Goal: Task Accomplishment & Management: Manage account settings

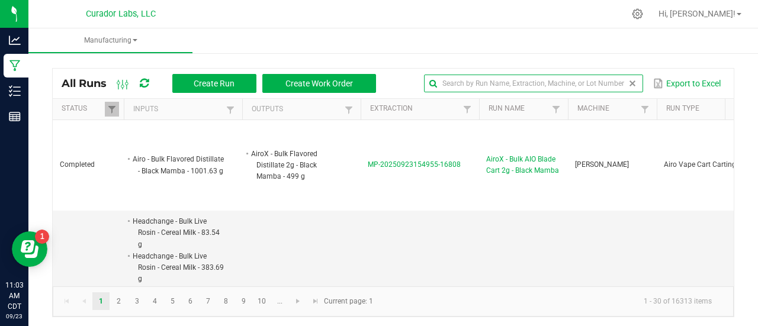
click at [615, 81] on input "text" at bounding box center [533, 84] width 219 height 18
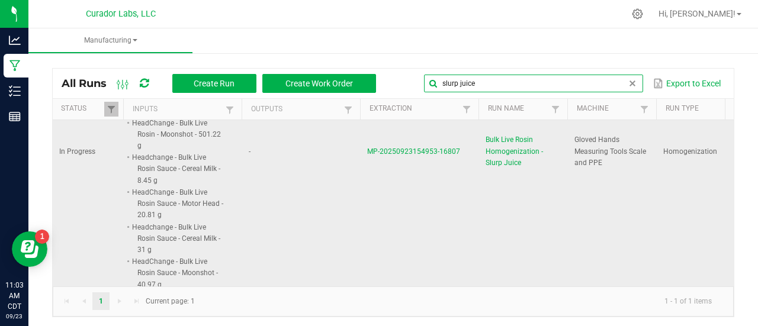
scroll to position [113, 1]
type input "slurp juice"
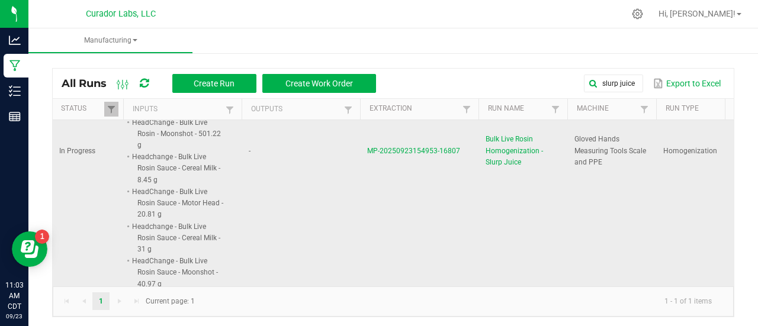
click at [518, 146] on span "Bulk Live Rosin Homogenization - Slurp Juice" at bounding box center [523, 151] width 75 height 34
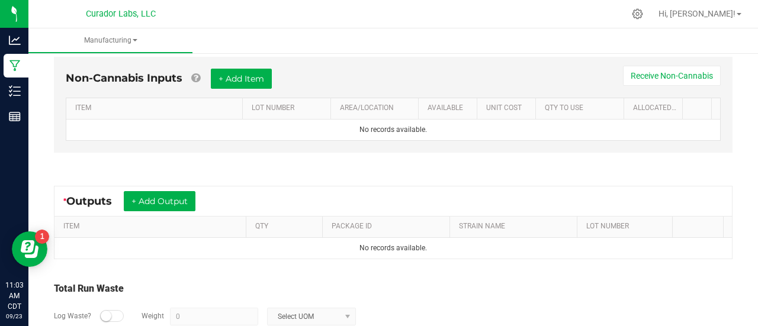
scroll to position [531, 0]
click at [189, 196] on button "+ Add Output" at bounding box center [160, 201] width 72 height 20
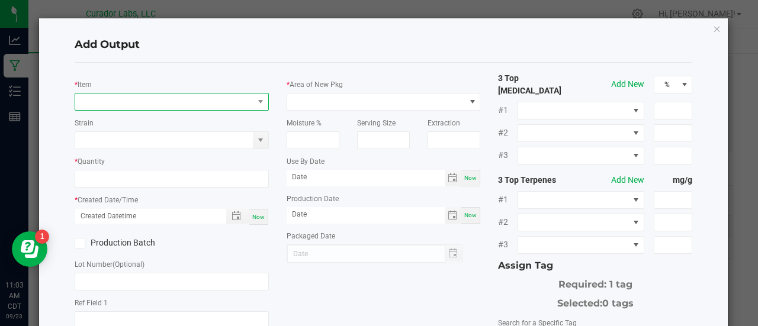
click at [128, 102] on span "NO DATA FOUND" at bounding box center [164, 102] width 178 height 17
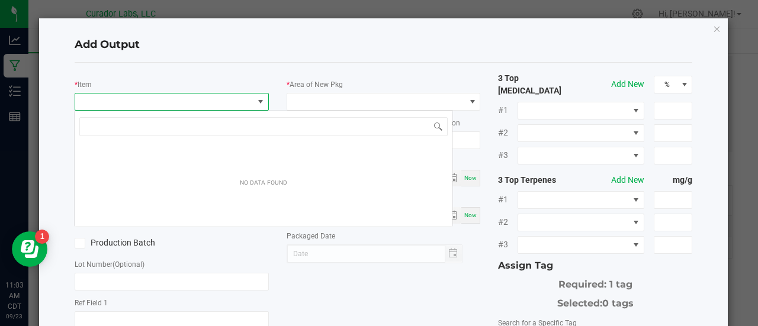
scroll to position [17, 191]
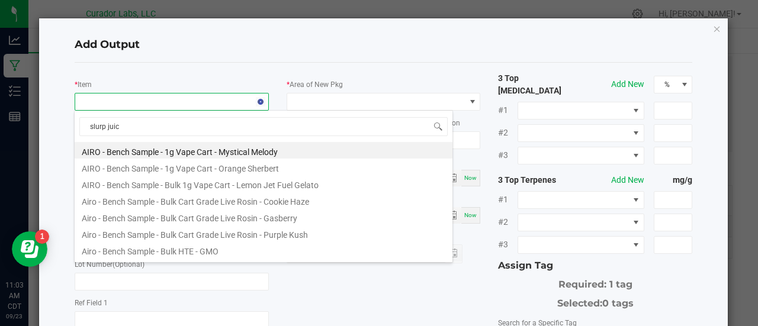
type input "slurp juice"
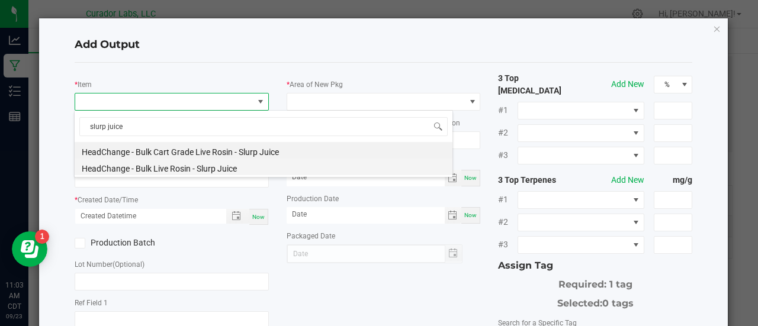
click at [213, 171] on li "HeadChange - Bulk Live Rosin - Slurp Juice" at bounding box center [264, 167] width 378 height 17
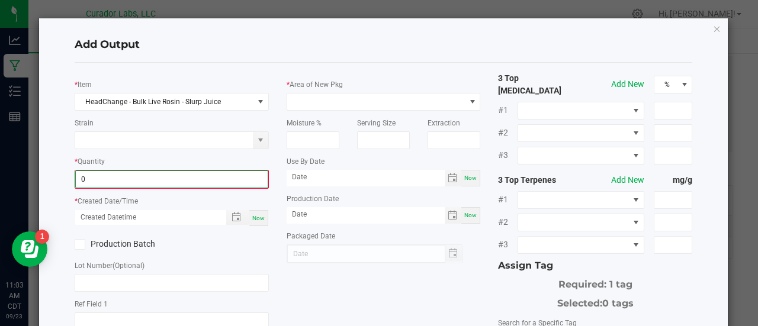
click at [192, 177] on input "0" at bounding box center [172, 179] width 192 height 17
type input "1298.7800 g"
click at [256, 219] on span "Now" at bounding box center [258, 217] width 12 height 7
type input "[DATE] 11:03 AM"
type input "[DATE]"
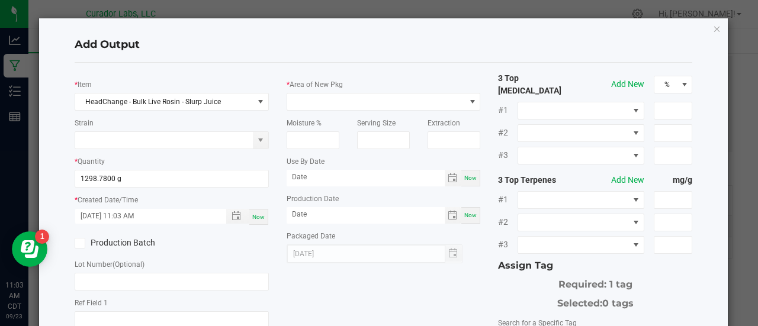
click at [134, 242] on label "Production Batch" at bounding box center [119, 243] width 88 height 12
click at [0, 0] on input "Production Batch" at bounding box center [0, 0] width 0 height 0
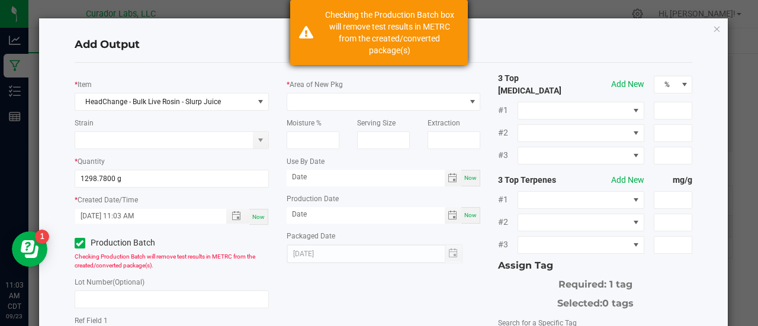
click at [368, 52] on div "Checking the Production Batch box will remove test results in METRC from the cr…" at bounding box center [389, 32] width 139 height 47
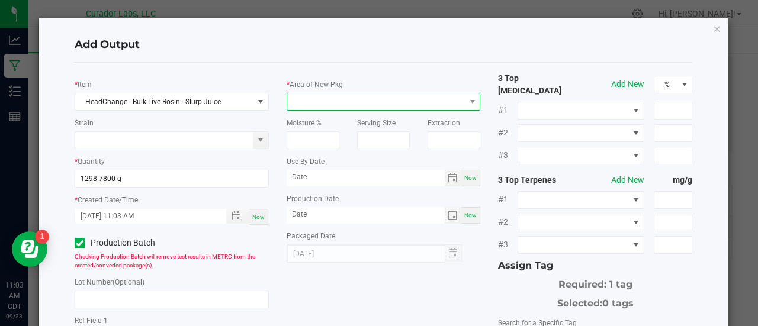
click at [313, 104] on span at bounding box center [376, 102] width 178 height 17
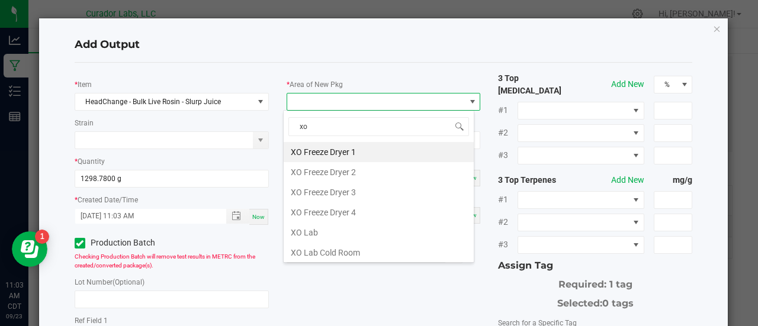
type input "x"
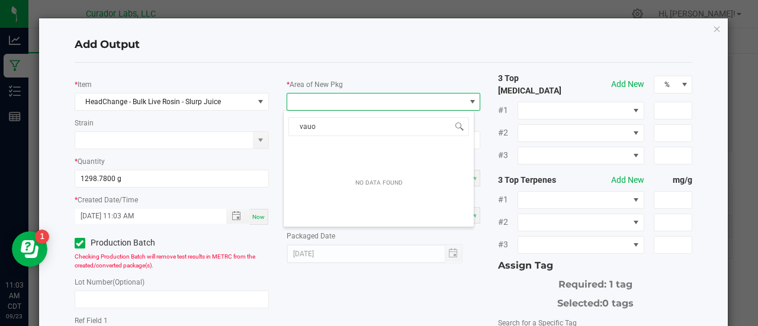
type input "vau"
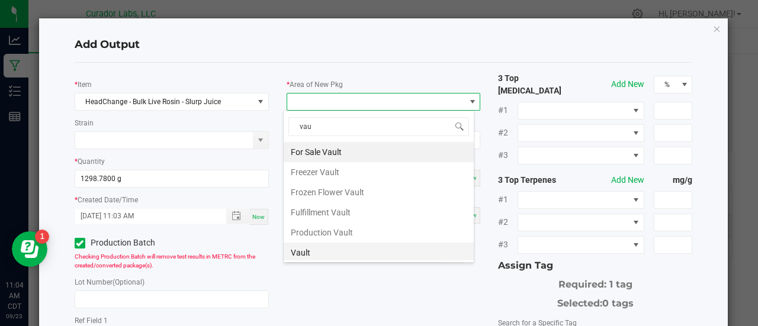
click at [326, 248] on li "Vault" at bounding box center [379, 253] width 190 height 20
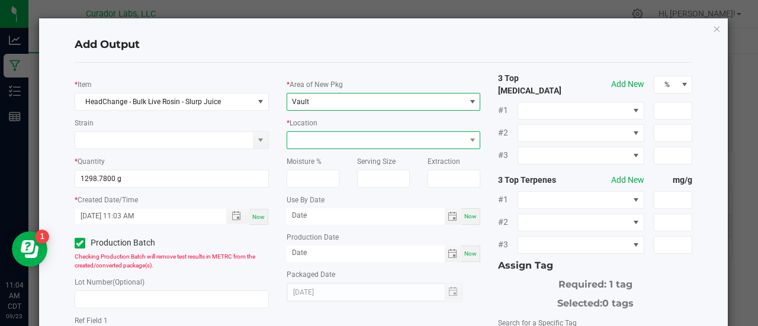
click at [331, 137] on span at bounding box center [376, 140] width 178 height 17
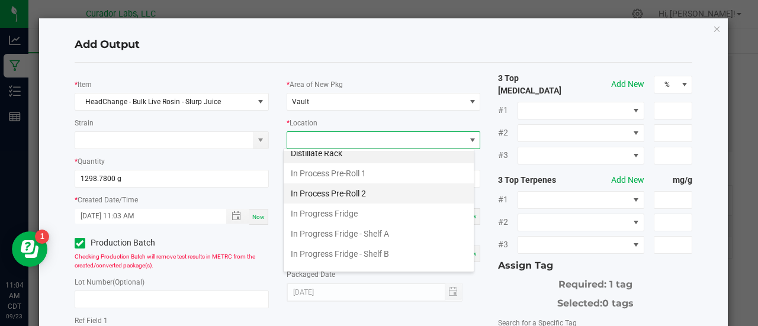
scroll to position [11, 0]
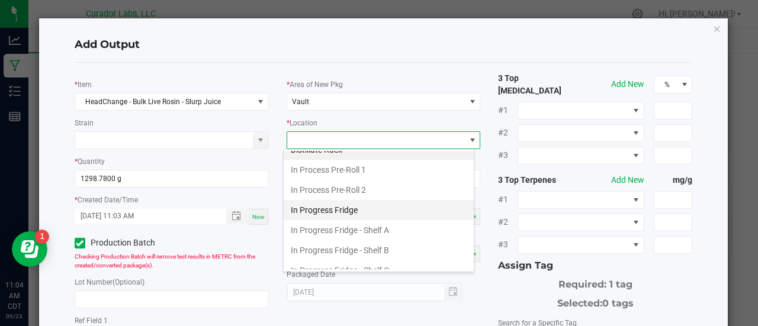
click at [352, 208] on li "In Progress Fridge" at bounding box center [379, 210] width 190 height 20
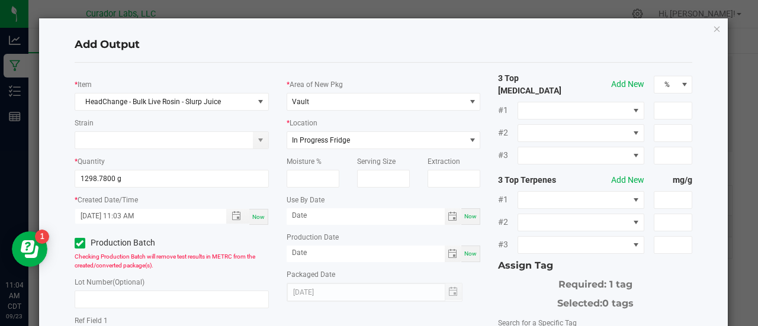
click at [465, 217] on span "Now" at bounding box center [470, 216] width 12 height 7
click at [323, 220] on input "[DATE]" at bounding box center [366, 215] width 158 height 15
type input "[DATE]"
click at [464, 248] on div "Now" at bounding box center [470, 254] width 19 height 17
type input "[DATE]"
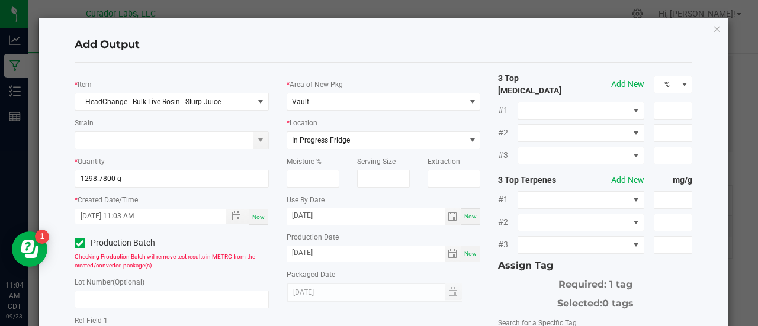
click at [469, 267] on div "* Area of New Pkg Vault * Location In Progress Fridge Moisture % Serving Size E…" at bounding box center [384, 187] width 212 height 230
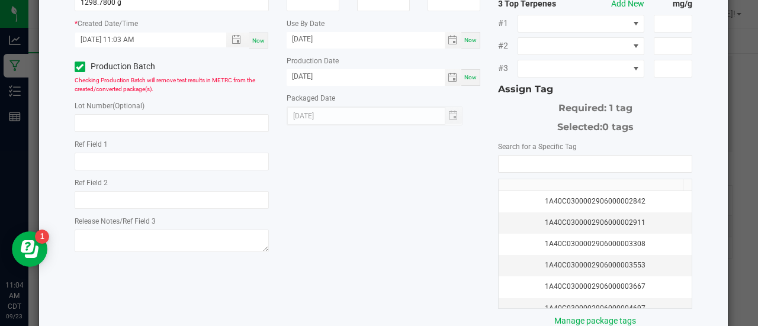
scroll to position [178, 0]
click at [527, 155] on input "NO DATA FOUND" at bounding box center [595, 163] width 193 height 17
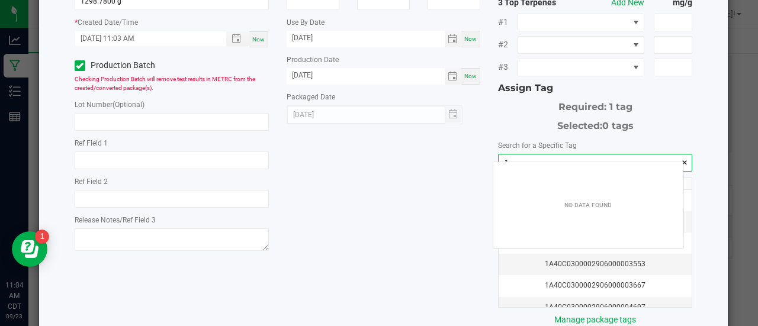
scroll to position [17, 191]
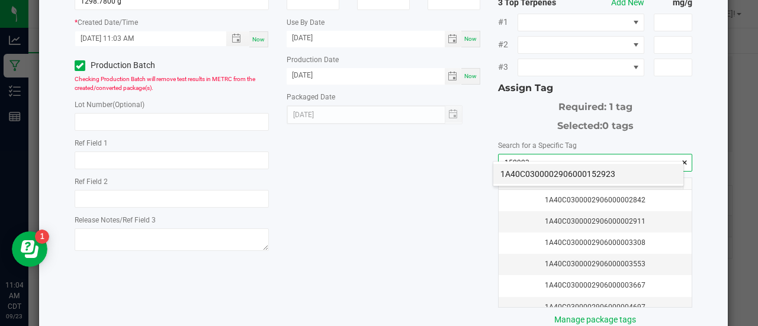
click at [529, 171] on li "1A40C0300002906000152923" at bounding box center [588, 174] width 190 height 20
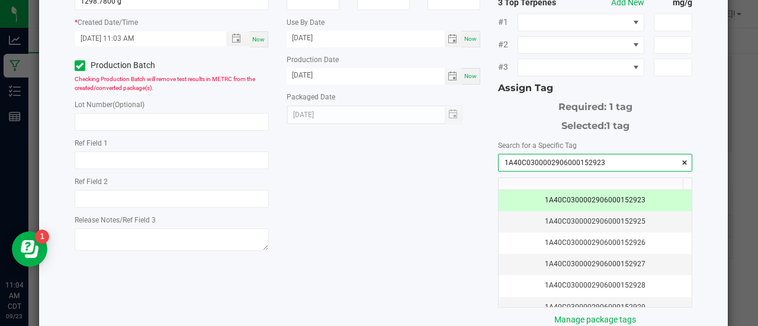
type input "1A40C0300002906000152923"
click at [492, 172] on div "3 Top [MEDICAL_DATA] Add New % #1 #2 #3 3 Top Terpenes Add New mg/g #1 #2 #3 As…" at bounding box center [595, 111] width 212 height 432
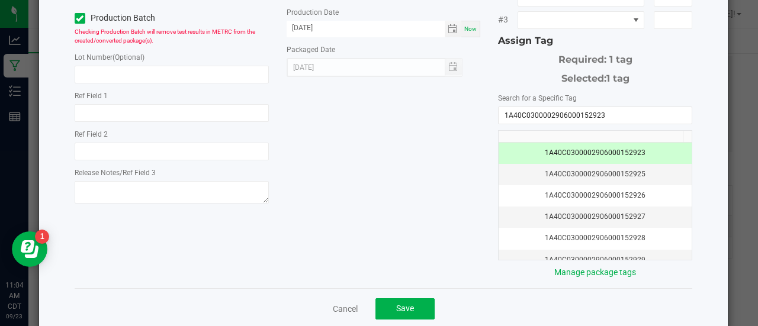
scroll to position [235, 0]
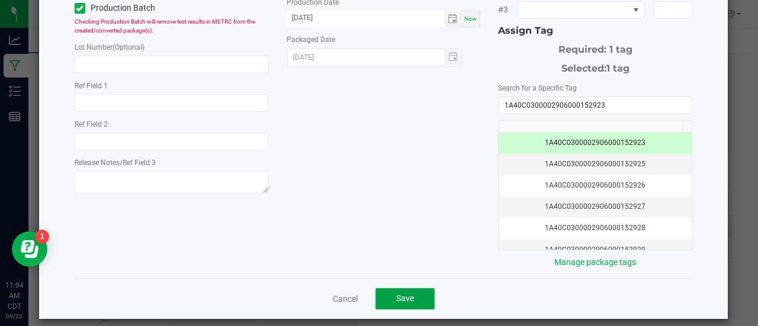
click at [415, 288] on button "Save" at bounding box center [405, 298] width 59 height 21
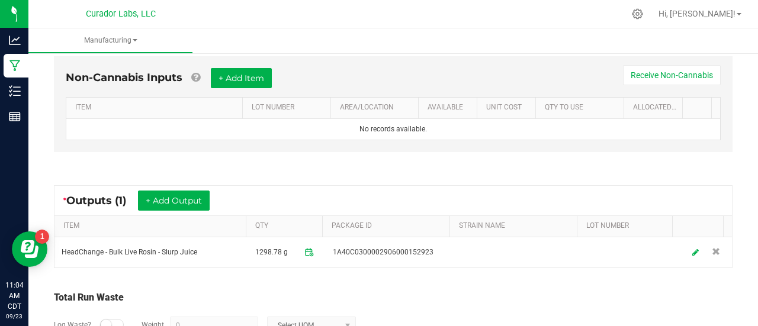
click at [362, 202] on div "* Outputs (1) + Add Output" at bounding box center [393, 201] width 678 height 30
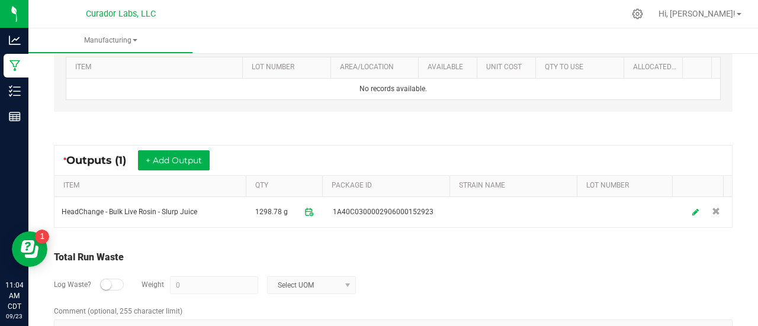
scroll to position [599, 0]
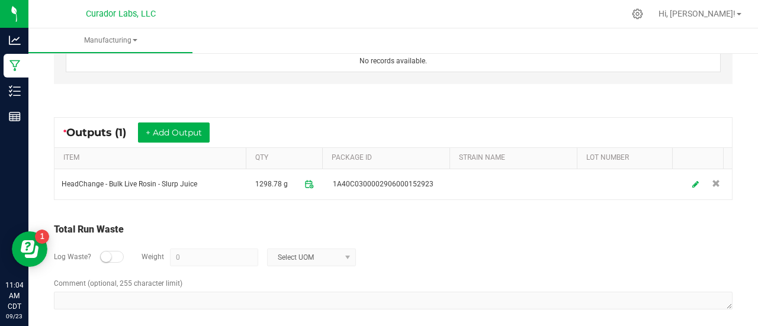
click at [107, 252] on small at bounding box center [106, 257] width 11 height 11
click at [199, 249] on input "0" at bounding box center [214, 257] width 87 height 17
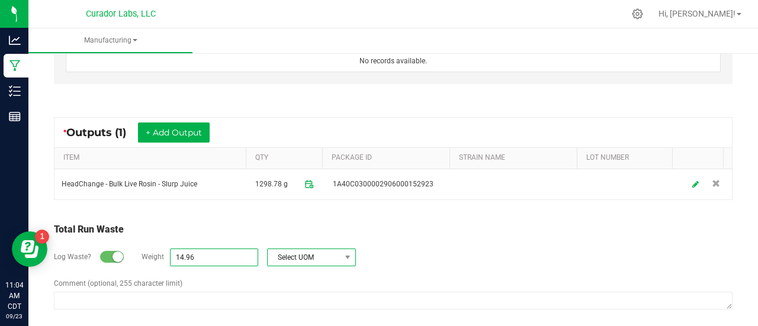
click at [291, 255] on span "Select UOM" at bounding box center [304, 257] width 73 height 17
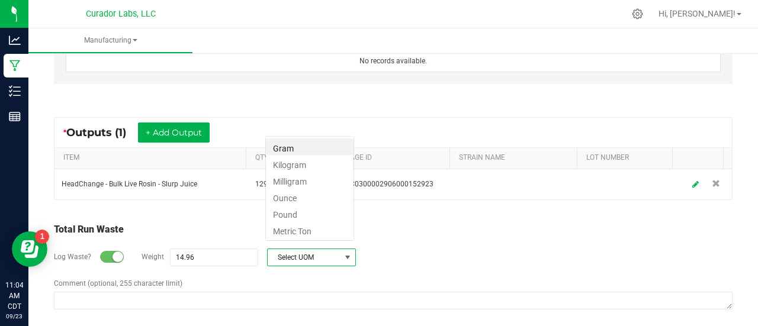
scroll to position [17, 89]
click at [274, 147] on li "Gram" at bounding box center [310, 147] width 88 height 17
type input "14.96 g"
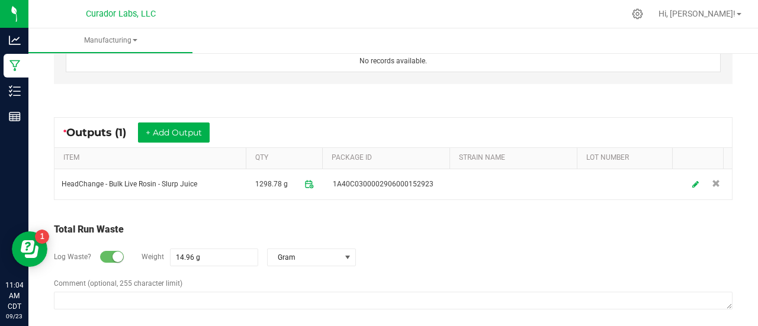
click at [393, 258] on div "Log Waste? Weight 14.96 g Gram" at bounding box center [393, 257] width 679 height 41
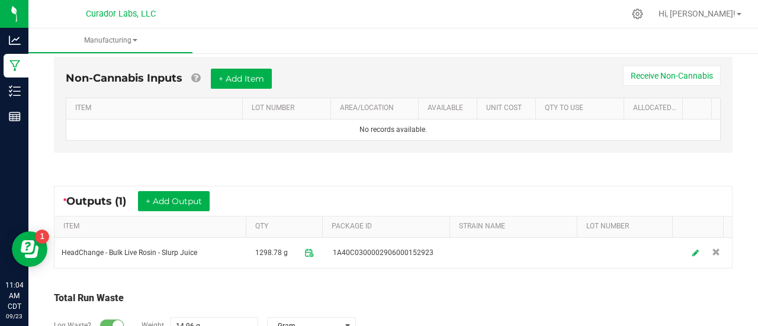
scroll to position [599, 0]
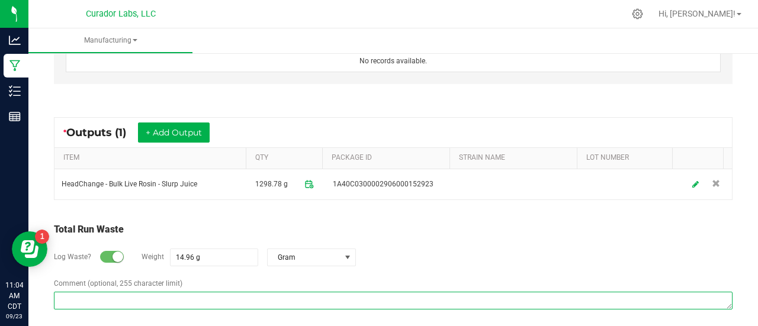
click at [101, 299] on textarea "Comment (optional, 255 character limit)" at bounding box center [393, 301] width 679 height 18
type textarea "transfer waste from mixing bowl to jars"
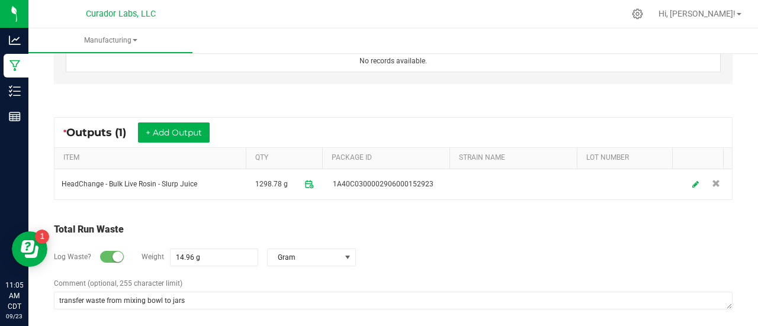
click at [245, 278] on div "Comment (optional, 255 character limit) transfer waste from mixing bowl to jars" at bounding box center [393, 295] width 679 height 34
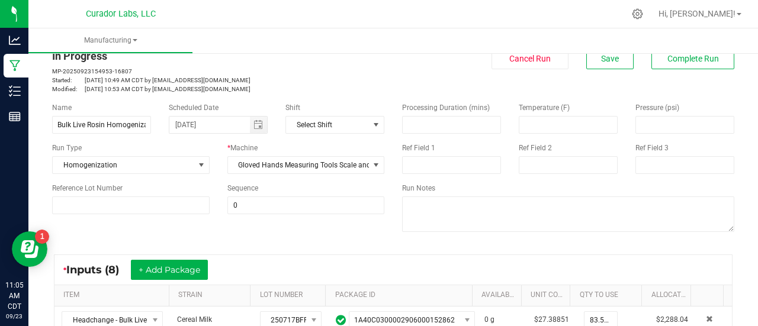
scroll to position [0, 0]
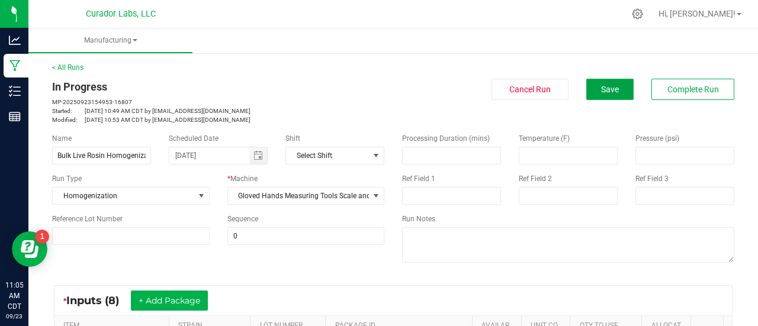
click at [591, 96] on button "Save" at bounding box center [609, 89] width 47 height 21
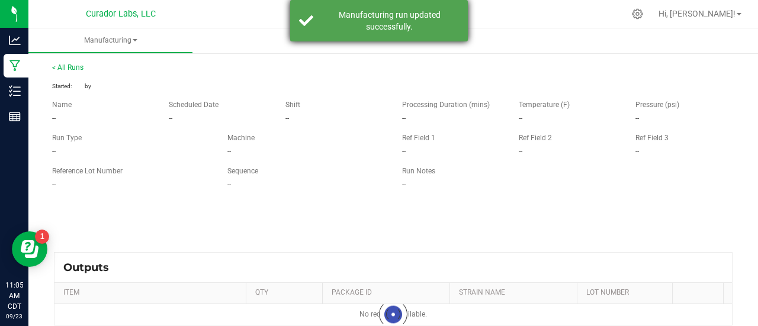
type input "14.96 g"
type textarea "transfer waste from mixing bowl to jars"
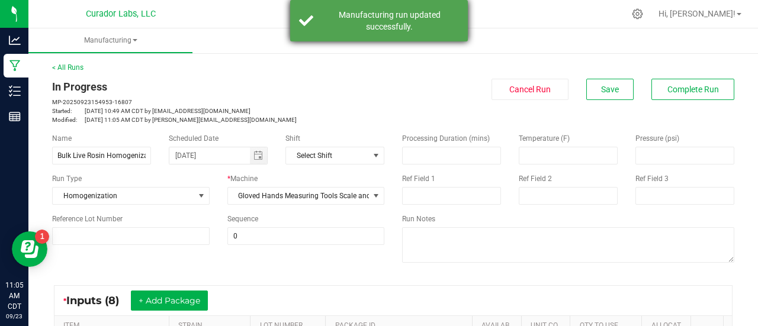
click at [402, 28] on div "Manufacturing run updated successfully." at bounding box center [389, 21] width 139 height 24
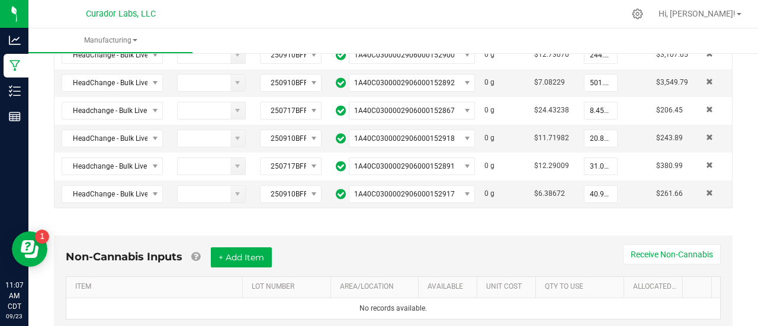
scroll to position [391, 0]
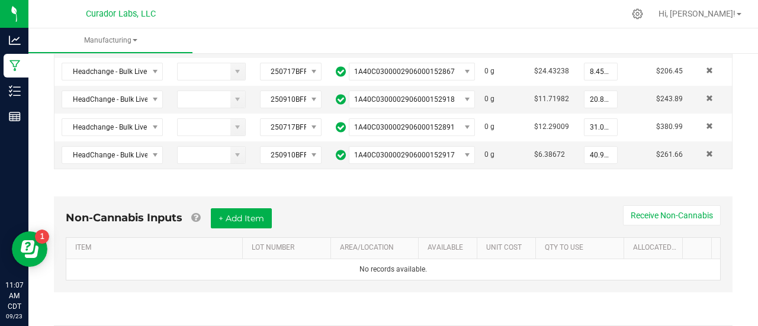
drag, startPoint x: 457, startPoint y: 228, endPoint x: 476, endPoint y: 147, distance: 82.8
click at [476, 147] on div "* Inputs (8) + Add Package ITEM STRAIN LOT NUMBER PACKAGE ID AVAILABLE Unit Cos…" at bounding box center [393, 208] width 700 height 648
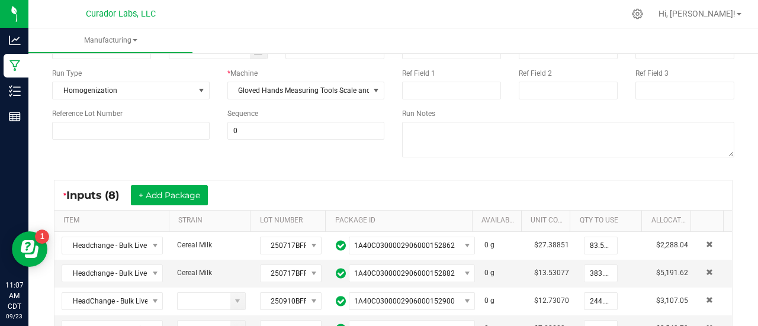
scroll to position [0, 0]
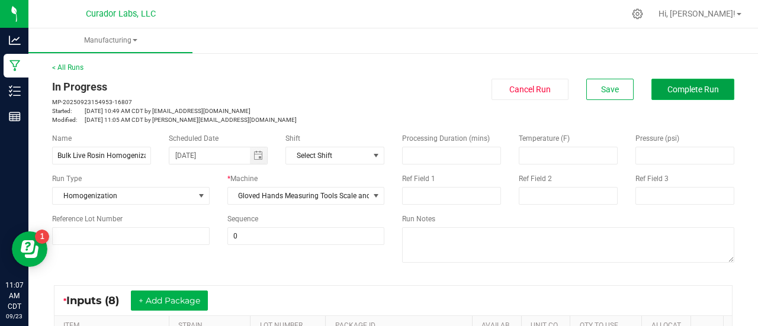
click at [684, 94] on button "Complete Run" at bounding box center [693, 89] width 83 height 21
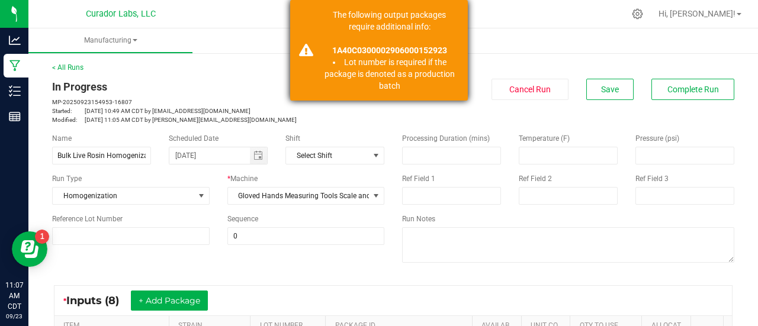
click at [445, 79] on li "Lot number is required if the package is denoted as a production batch" at bounding box center [389, 74] width 139 height 36
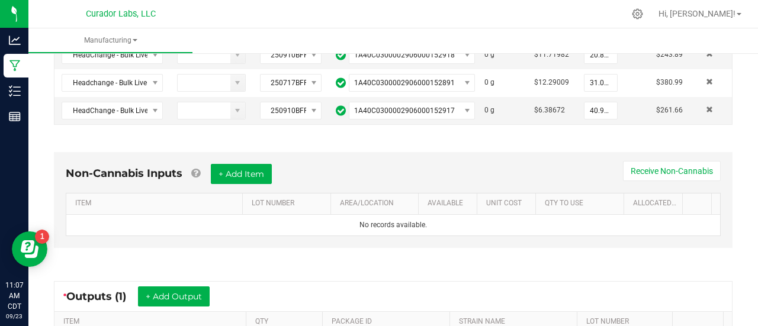
scroll to position [455, 0]
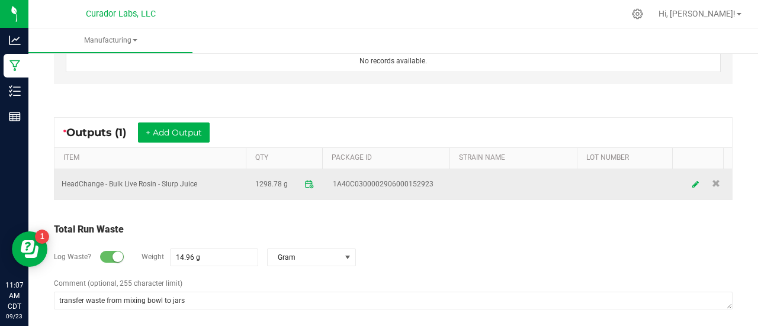
click at [347, 179] on span "1A40C0300002906000152923" at bounding box center [383, 184] width 101 height 11
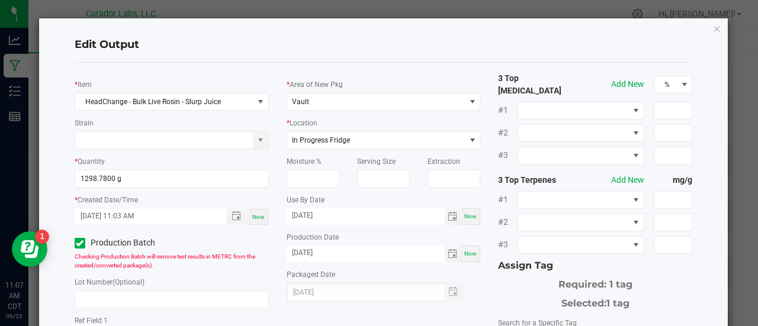
scroll to position [123, 0]
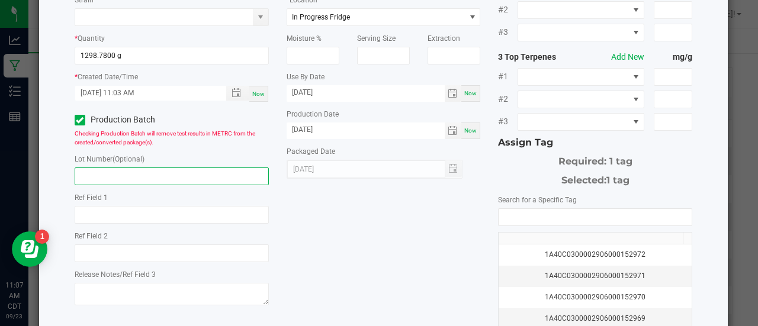
click at [111, 175] on input "text" at bounding box center [172, 177] width 194 height 18
type input "09232025BLKLVRSNBLNDSLRPJC"
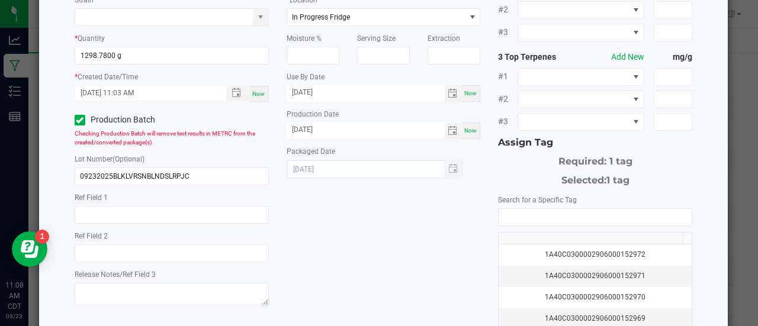
click at [315, 204] on div "* Item HeadChange - Bulk Live Rosin - Slurp Juice Strain * Quantity 1298.7800 g…" at bounding box center [384, 165] width 636 height 432
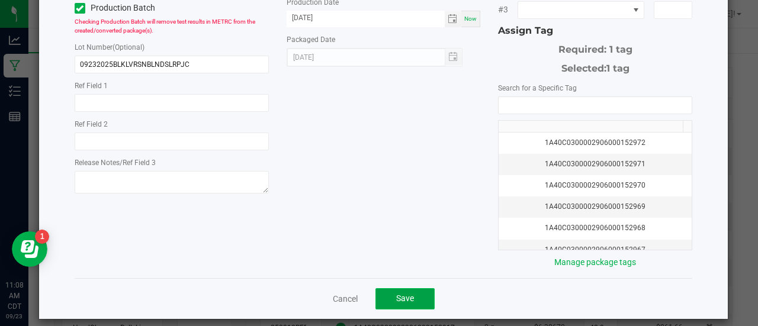
click at [389, 288] on button "Save" at bounding box center [405, 298] width 59 height 21
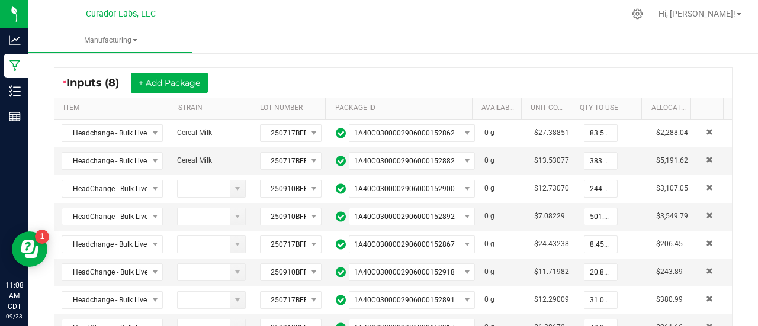
scroll to position [598, 0]
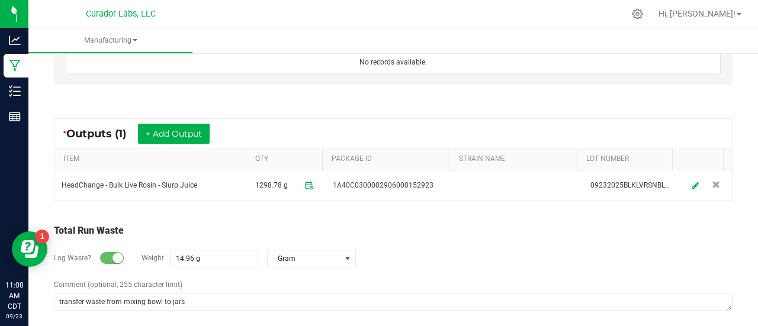
click at [482, 214] on div "Total Run Waste Log Waste? Weight 14.96 g Gram Comment (optional, 255 character…" at bounding box center [393, 268] width 700 height 113
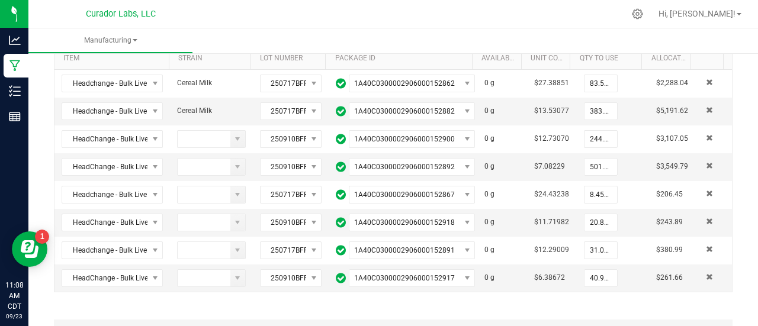
scroll to position [0, 0]
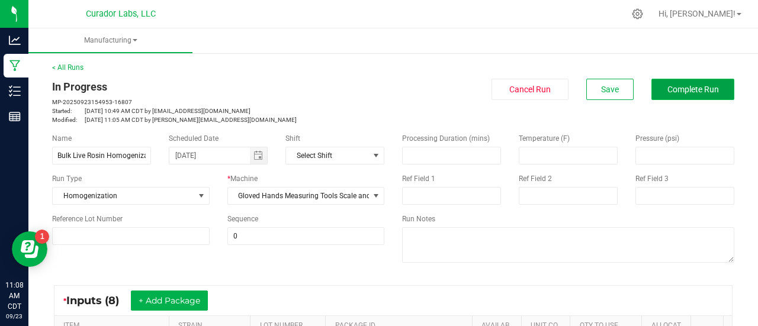
click at [694, 81] on button "Complete Run" at bounding box center [693, 89] width 83 height 21
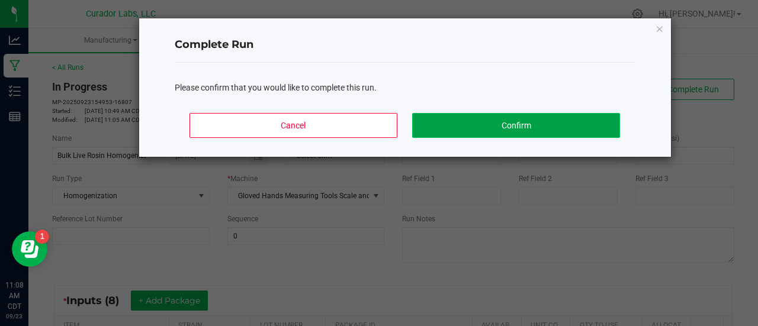
click at [547, 130] on button "Confirm" at bounding box center [515, 125] width 207 height 25
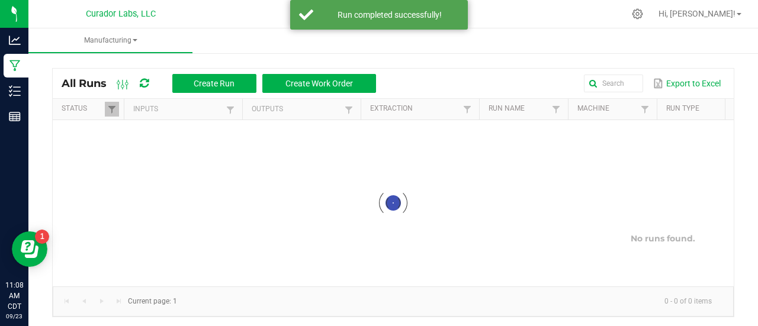
scroll to position [3, 0]
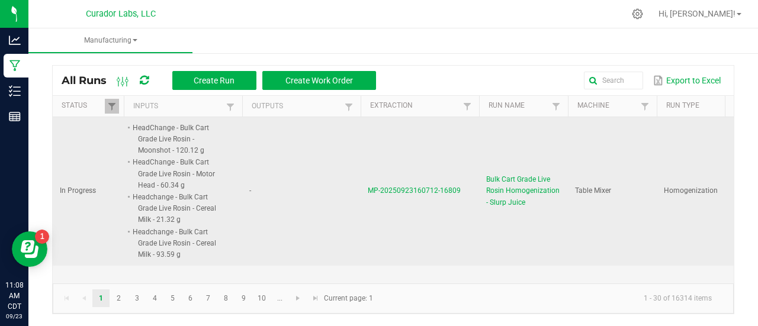
click at [538, 200] on span "Bulk Cart Grade Live Rosin Homogenization - Slurp Juice" at bounding box center [523, 191] width 75 height 34
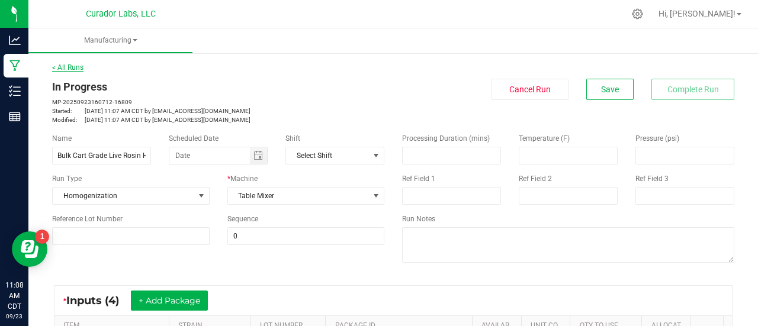
click at [77, 68] on link "< All Runs" at bounding box center [67, 67] width 31 height 8
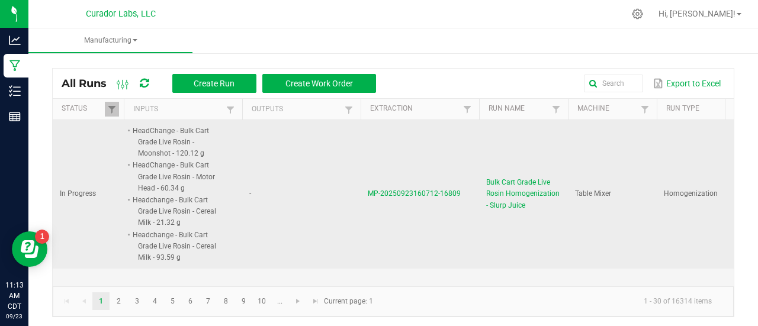
click at [545, 194] on span "Bulk Cart Grade Live Rosin Homogenization - Slurp Juice" at bounding box center [523, 194] width 75 height 34
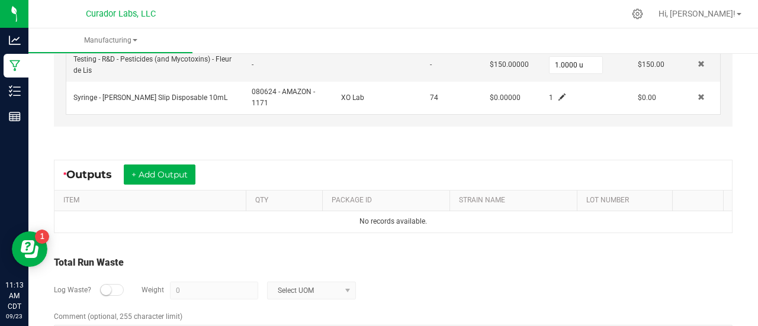
scroll to position [553, 0]
